Goal: Information Seeking & Learning: Learn about a topic

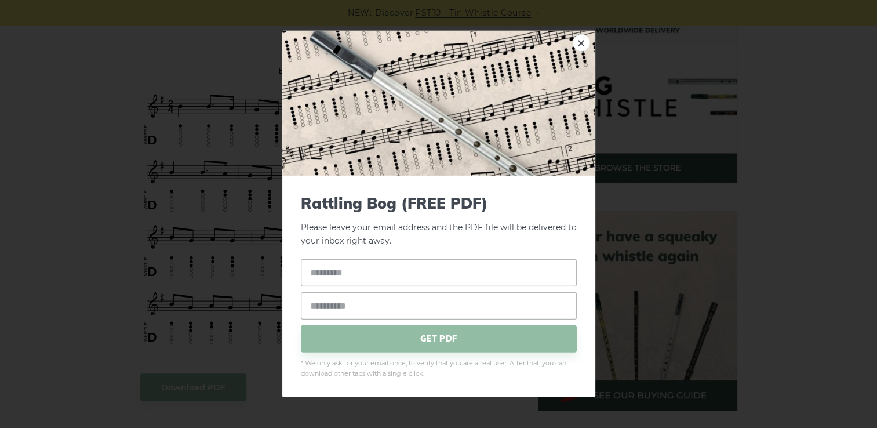
click at [589, 41] on link "×" at bounding box center [580, 42] width 17 height 17
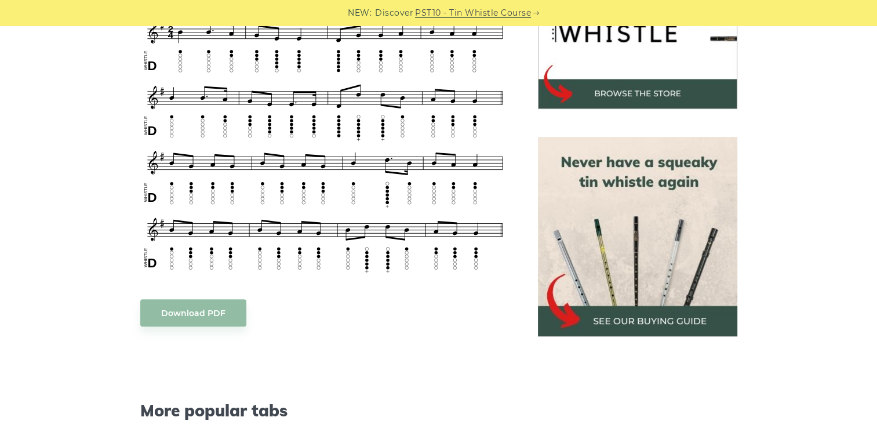
scroll to position [421, 0]
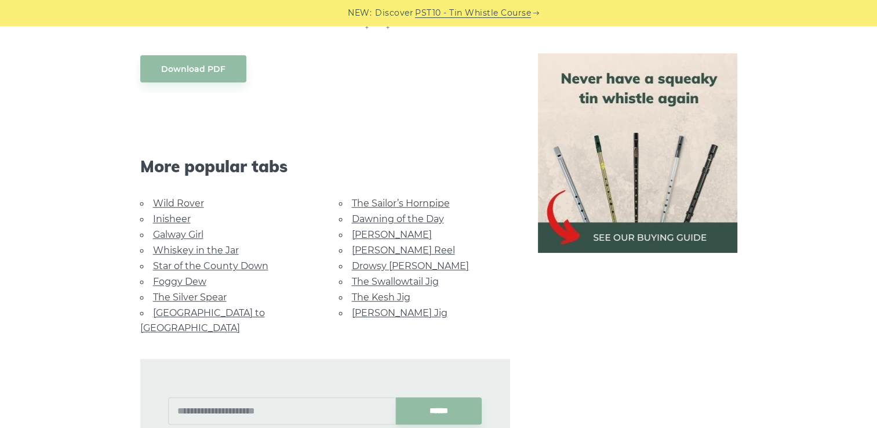
scroll to position [680, 0]
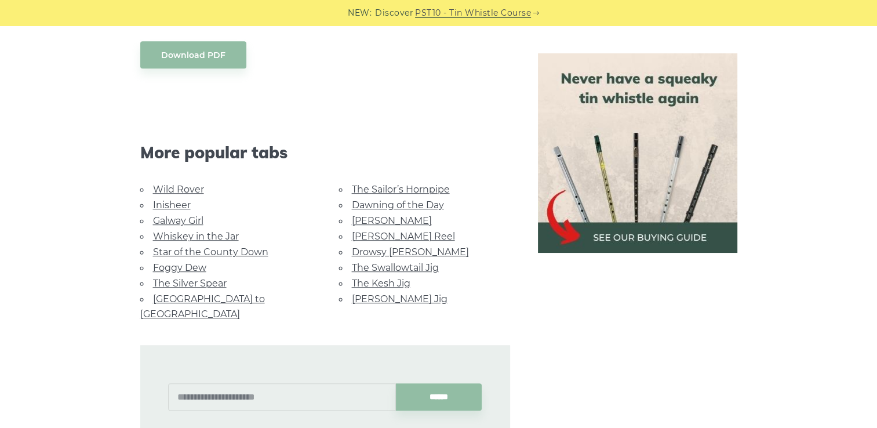
click at [197, 221] on link "Galway Girl" at bounding box center [178, 220] width 50 height 11
click at [166, 185] on link "Wild Rover" at bounding box center [178, 189] width 51 height 11
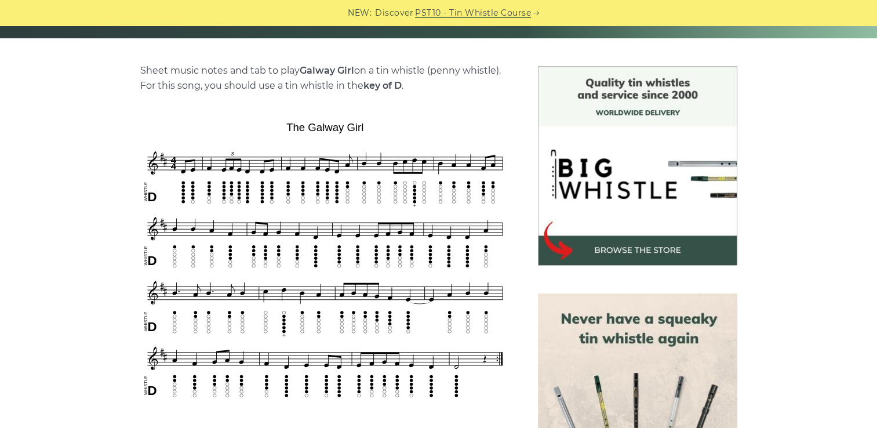
scroll to position [266, 0]
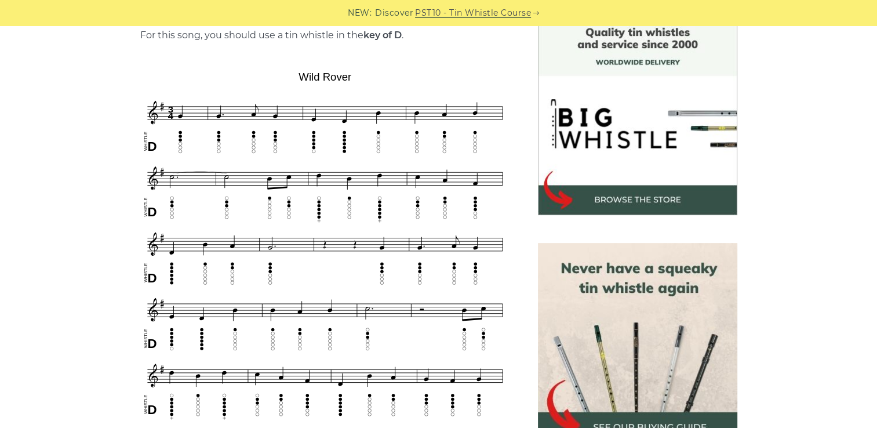
scroll to position [324, 0]
